Goal: Information Seeking & Learning: Learn about a topic

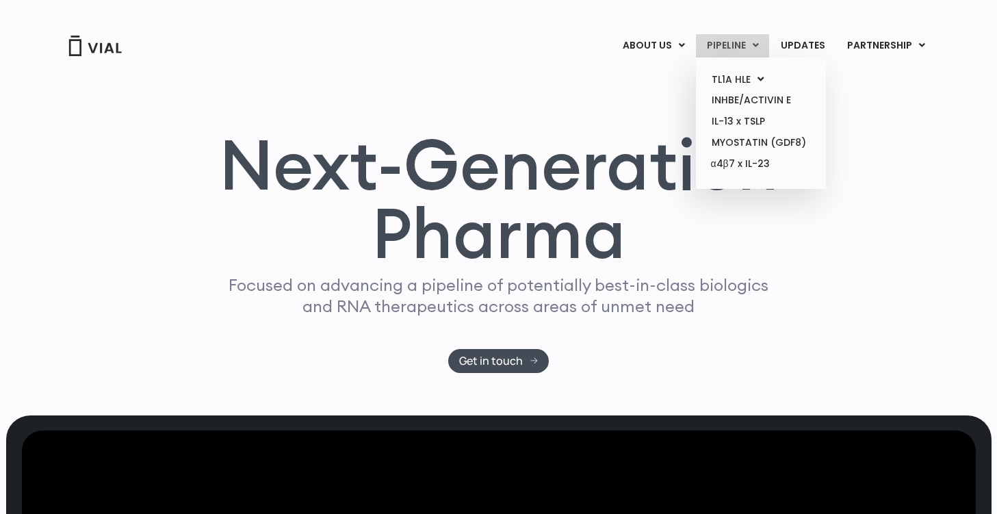
click at [726, 47] on link "PIPELINE" at bounding box center [732, 45] width 73 height 23
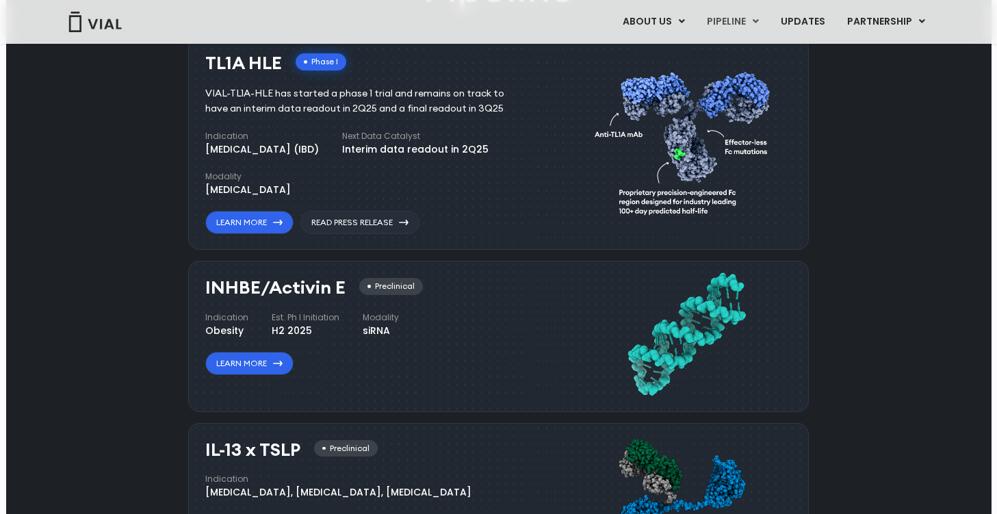
scroll to position [867, 0]
click at [341, 220] on link "Read Press Release" at bounding box center [359, 221] width 119 height 23
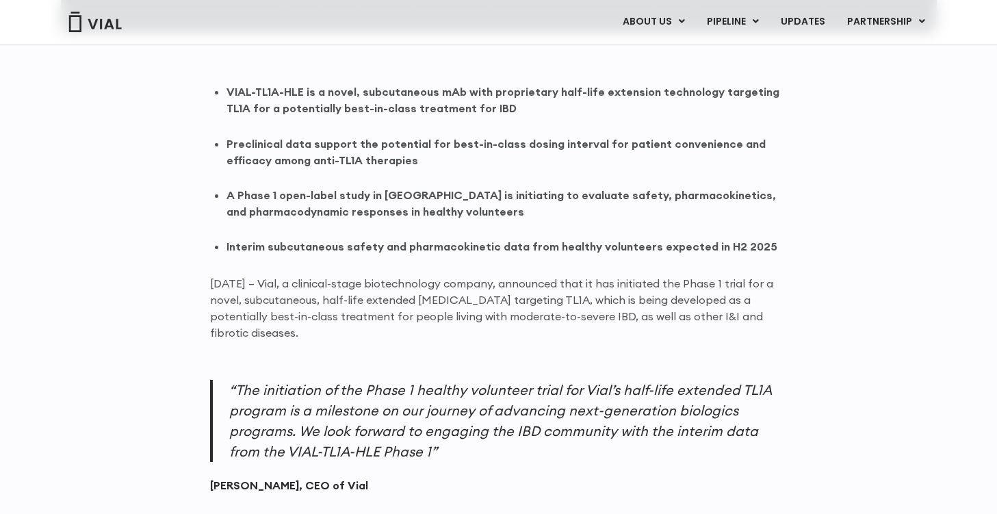
scroll to position [826, 0]
